Goal: Information Seeking & Learning: Check status

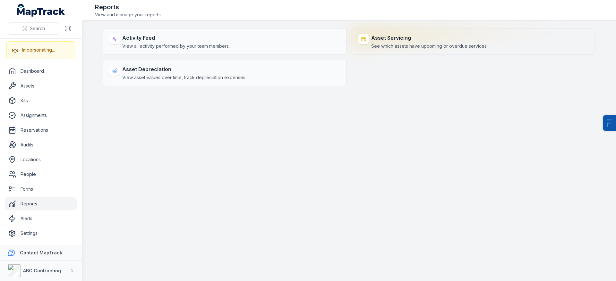
click at [420, 42] on div "Asset Servicing See which assets have upcoming or overdue services." at bounding box center [429, 41] width 116 height 15
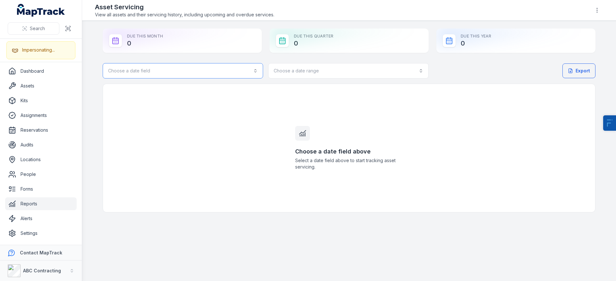
click at [127, 67] on button "Choose a date field" at bounding box center [183, 70] width 160 height 15
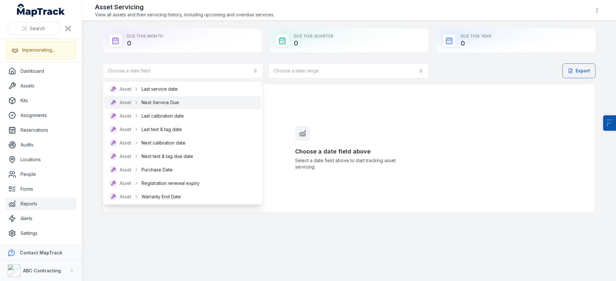
click at [165, 102] on span "Next Service Due" at bounding box center [160, 102] width 38 height 6
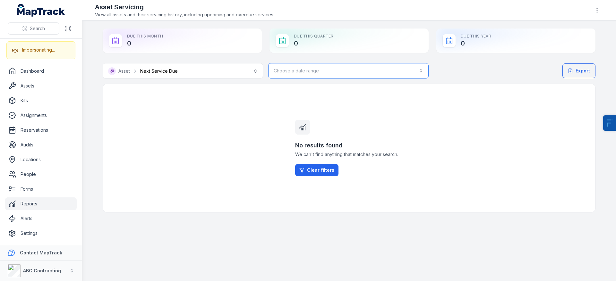
click at [324, 72] on button "Choose a date range" at bounding box center [348, 70] width 160 height 15
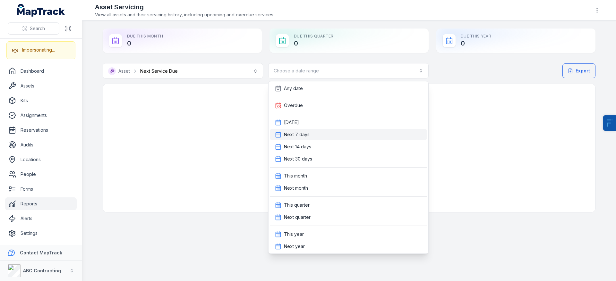
click at [318, 133] on div "Next 7 days" at bounding box center [348, 135] width 147 height 6
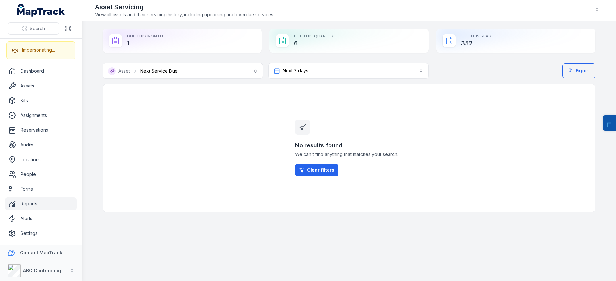
click at [346, 92] on div "No results found We can't find anything that matches your search. Clear filters" at bounding box center [348, 148] width 123 height 128
click at [373, 72] on button "Next 7 days ******" at bounding box center [348, 70] width 160 height 15
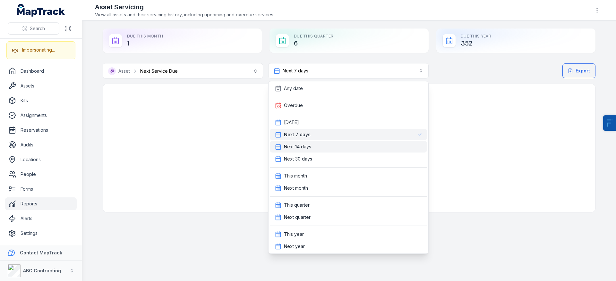
click at [324, 144] on div "Next 14 days" at bounding box center [348, 147] width 147 height 6
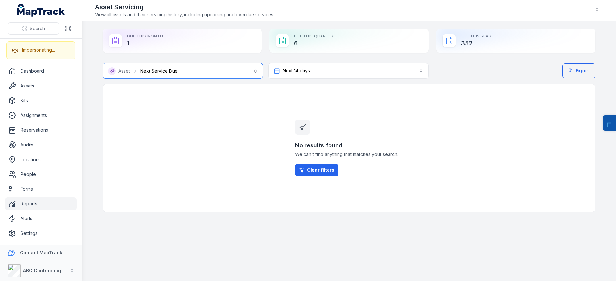
click at [163, 72] on button "**********" at bounding box center [183, 70] width 160 height 15
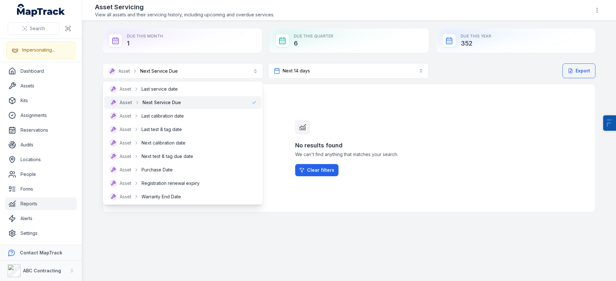
click at [343, 92] on div "**********" at bounding box center [349, 138] width 493 height 150
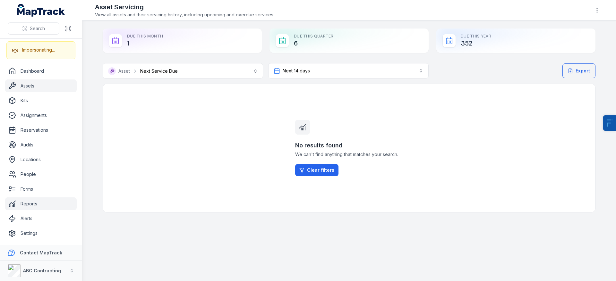
click at [28, 84] on link "Assets" at bounding box center [41, 86] width 72 height 13
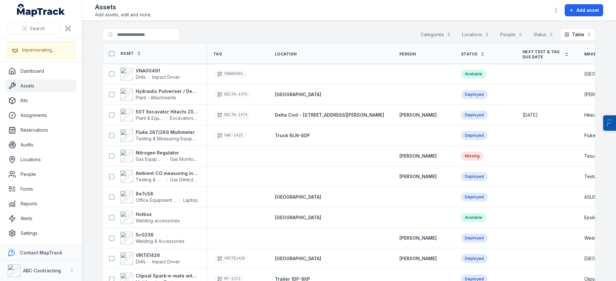
click at [428, 35] on button "Categories" at bounding box center [435, 35] width 39 height 12
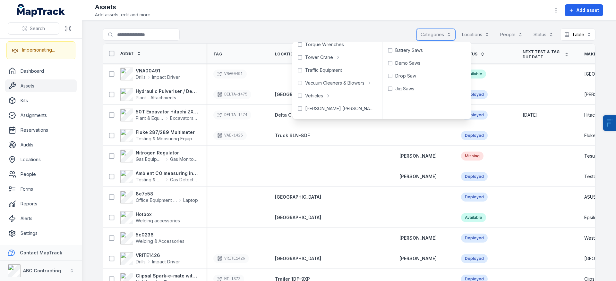
scroll to position [530, 0]
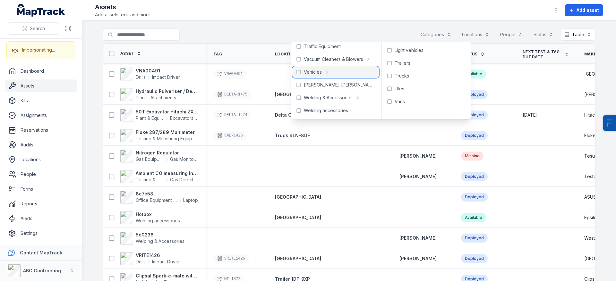
click at [325, 75] on div "Vehicles" at bounding box center [335, 72] width 87 height 12
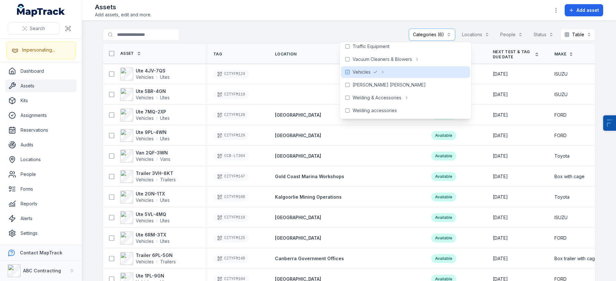
click at [325, 26] on main "**********" at bounding box center [349, 151] width 534 height 261
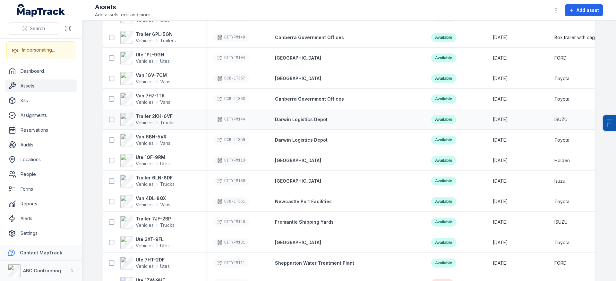
scroll to position [260, 0]
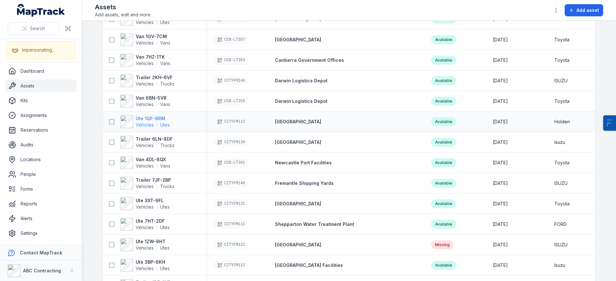
click at [149, 118] on strong "Ute 1QF-9RM" at bounding box center [153, 119] width 34 height 6
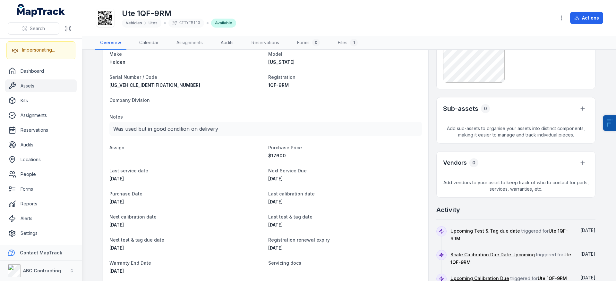
scroll to position [87, 0]
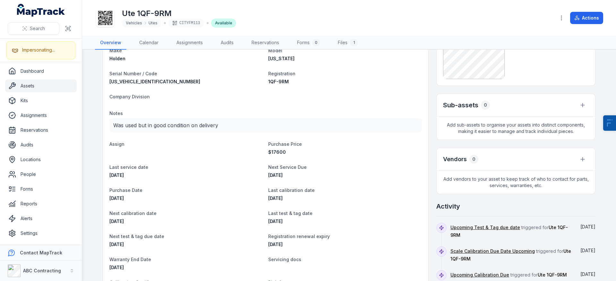
drag, startPoint x: 367, startPoint y: 219, endPoint x: 410, endPoint y: 230, distance: 44.0
click at [416, 229] on dl "Category Vehicles Utes Description Ute 1QF-9RM Status OPERATIONAL Asset Number …" at bounding box center [265, 160] width 312 height 321
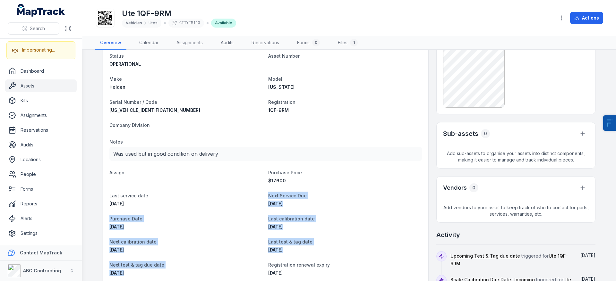
scroll to position [58, 0]
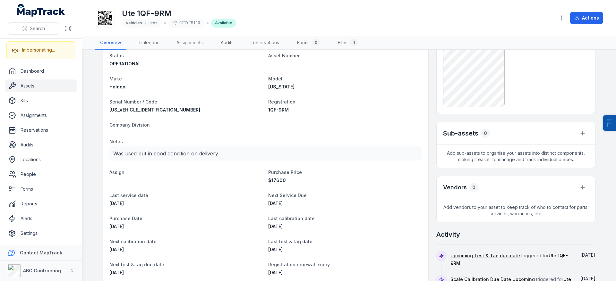
click at [283, 206] on div "[DATE]" at bounding box center [345, 204] width 154 height 6
drag, startPoint x: 287, startPoint y: 207, endPoint x: 255, endPoint y: 206, distance: 31.8
click at [255, 206] on dl "Category Vehicles Utes Description Ute 1QF-9RM Status OPERATIONAL Asset Number …" at bounding box center [265, 189] width 312 height 321
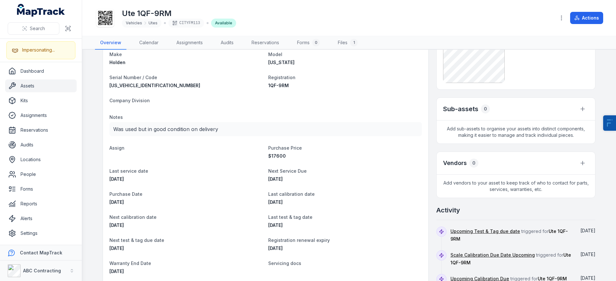
click at [305, 187] on dl "Category Vehicles Utes Description Ute 1QF-9RM Status OPERATIONAL Asset Number …" at bounding box center [265, 164] width 312 height 321
drag, startPoint x: 280, startPoint y: 178, endPoint x: 258, endPoint y: 172, distance: 22.6
click at [256, 172] on dl "Category Vehicles Utes Description Ute 1QF-9RM Status OPERATIONAL Asset Number …" at bounding box center [265, 164] width 312 height 321
click at [259, 172] on dt "Last service date" at bounding box center [186, 171] width 154 height 8
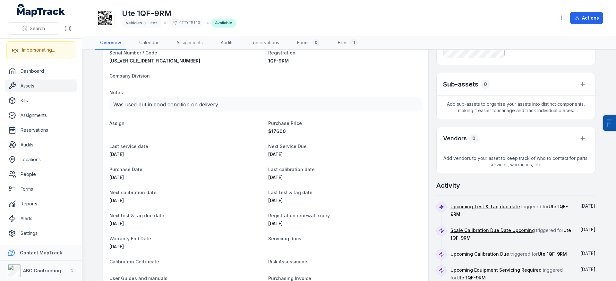
scroll to position [108, 0]
drag, startPoint x: 312, startPoint y: 227, endPoint x: 268, endPoint y: 222, distance: 44.6
click at [269, 222] on dl "Category Vehicles Utes Description Ute 1QF-9RM Status OPERATIONAL Asset Number …" at bounding box center [265, 139] width 312 height 321
click at [268, 221] on dl "Category Vehicles Utes Description Ute 1QF-9RM Status OPERATIONAL Asset Number …" at bounding box center [265, 139] width 312 height 321
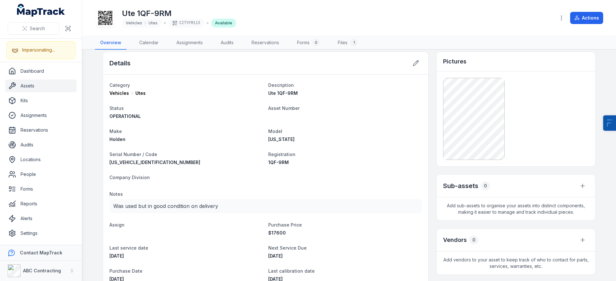
scroll to position [0, 0]
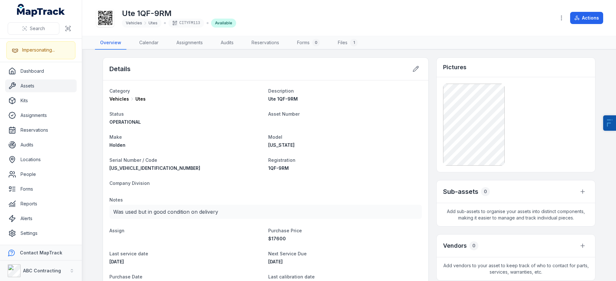
click at [427, 28] on div "Ute 1QF-9RM Vehicles Utes CITYFM113 Available Actions" at bounding box center [349, 18] width 508 height 31
click at [51, 68] on link "Dashboard" at bounding box center [41, 71] width 72 height 13
